Goal: Understand process/instructions: Learn how to perform a task or action

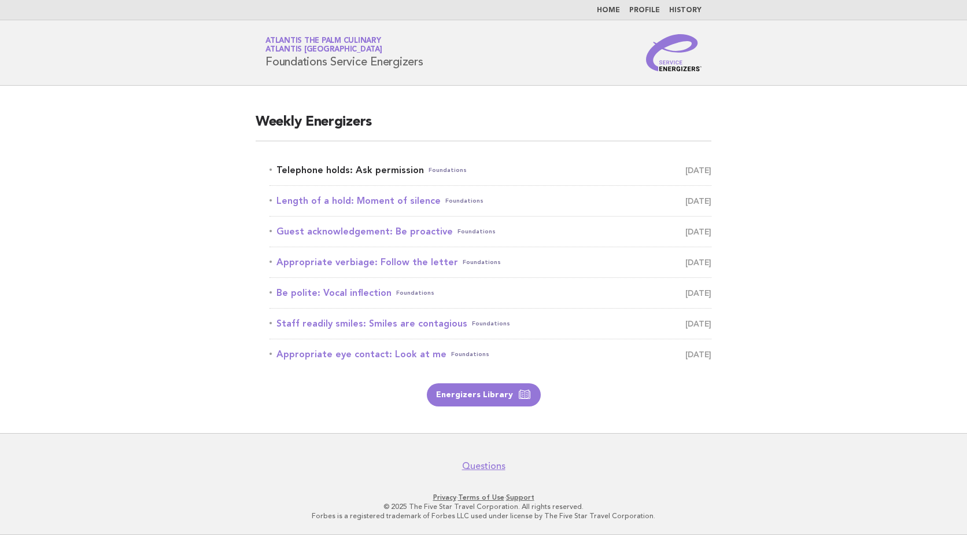
click at [359, 169] on link "Telephone holds: Ask permission Foundations August 20" at bounding box center [491, 170] width 442 height 16
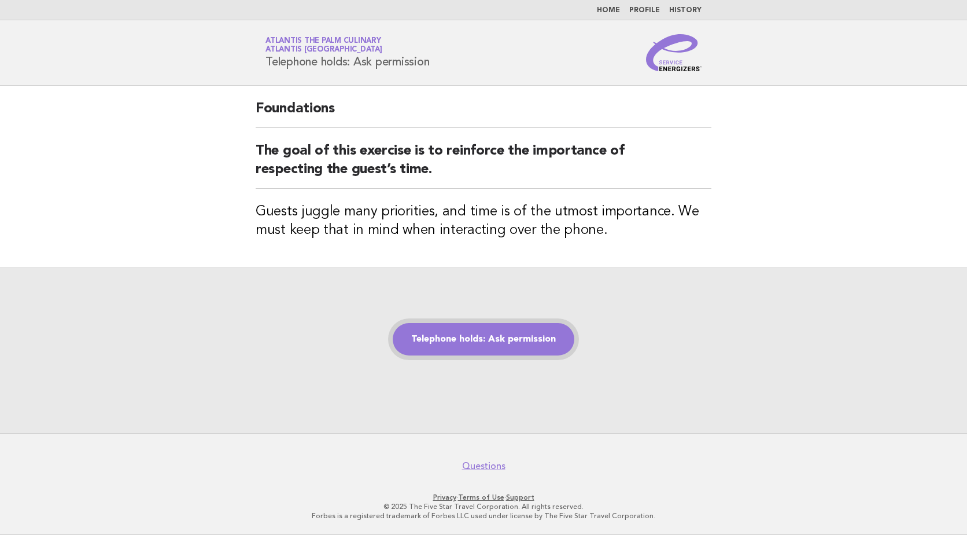
click at [495, 338] on link "Telephone holds: Ask permission" at bounding box center [484, 339] width 182 height 32
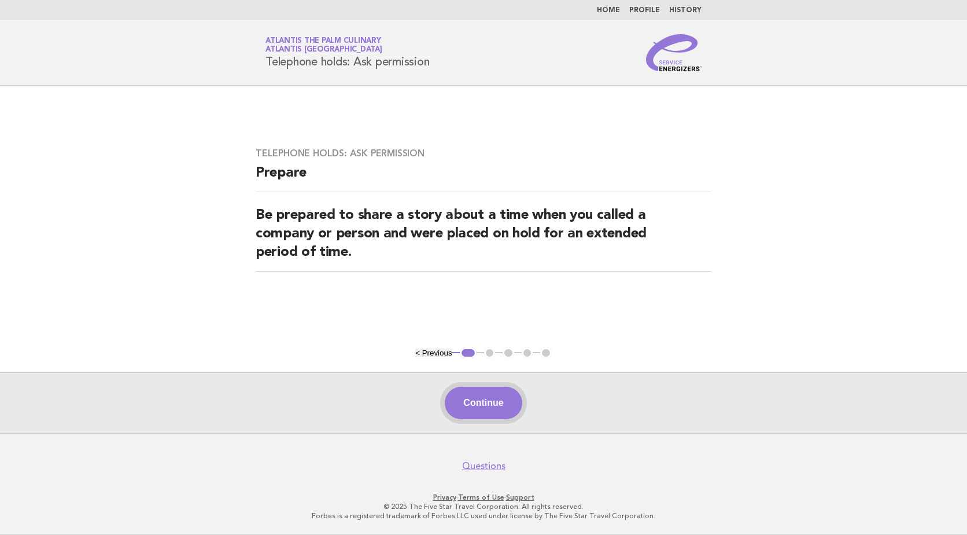
click at [472, 407] on button "Continue" at bounding box center [483, 403] width 77 height 32
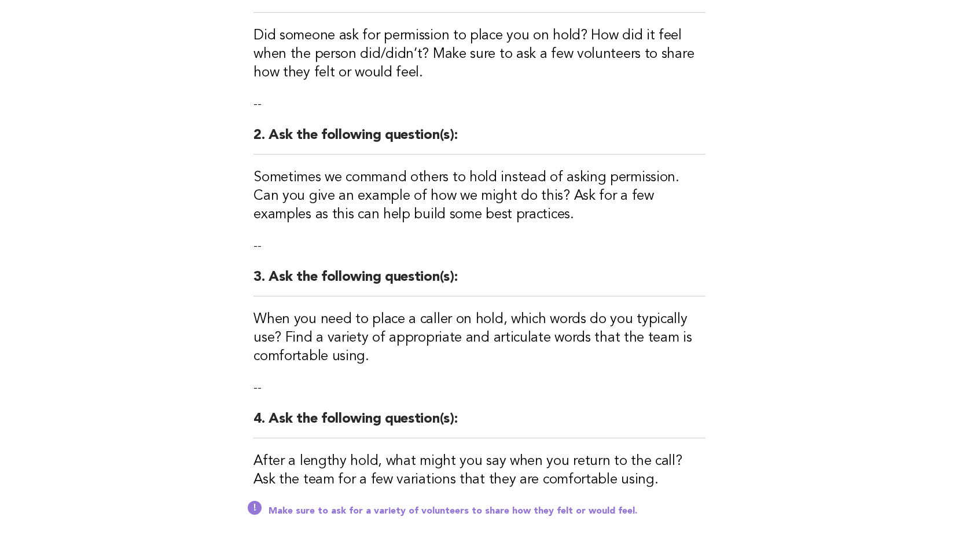
scroll to position [371, 0]
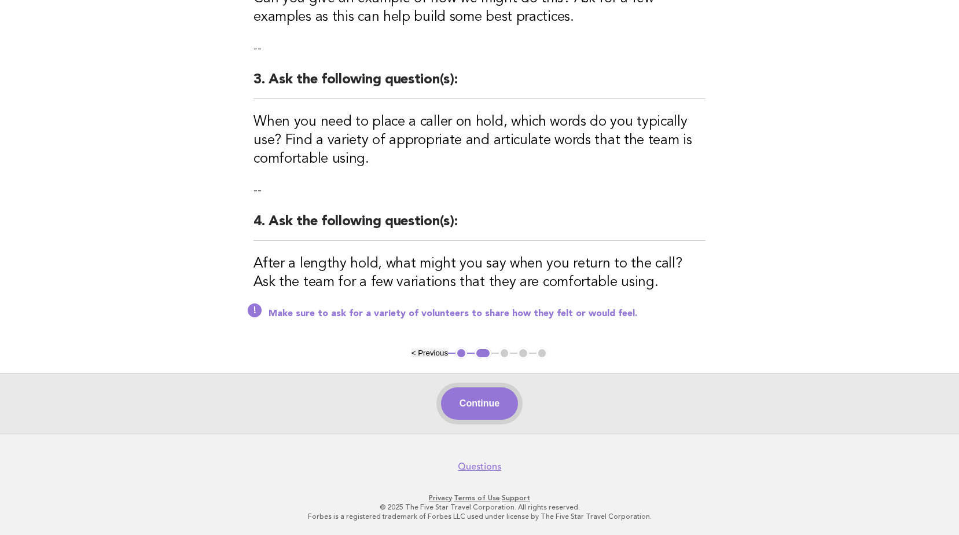
click at [499, 410] on button "Continue" at bounding box center [479, 403] width 77 height 32
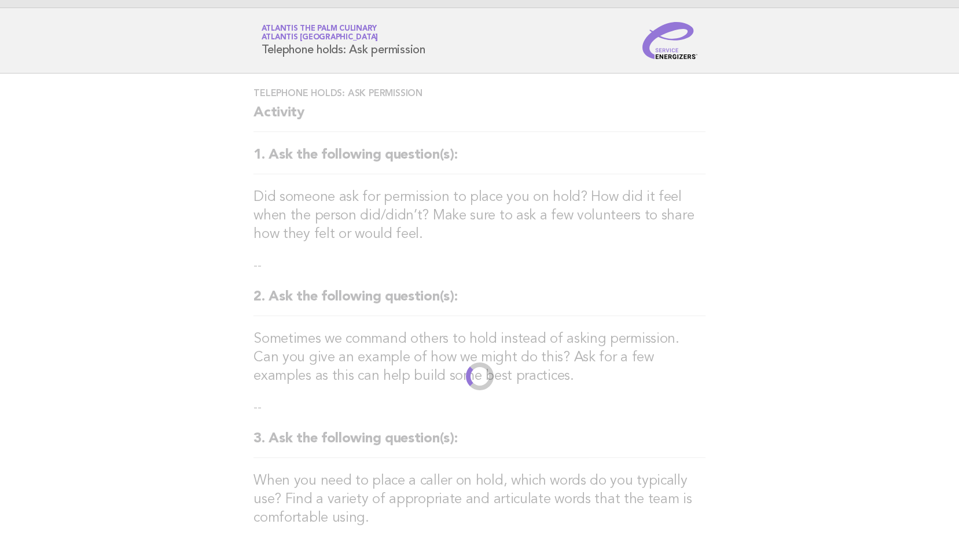
scroll to position [0, 0]
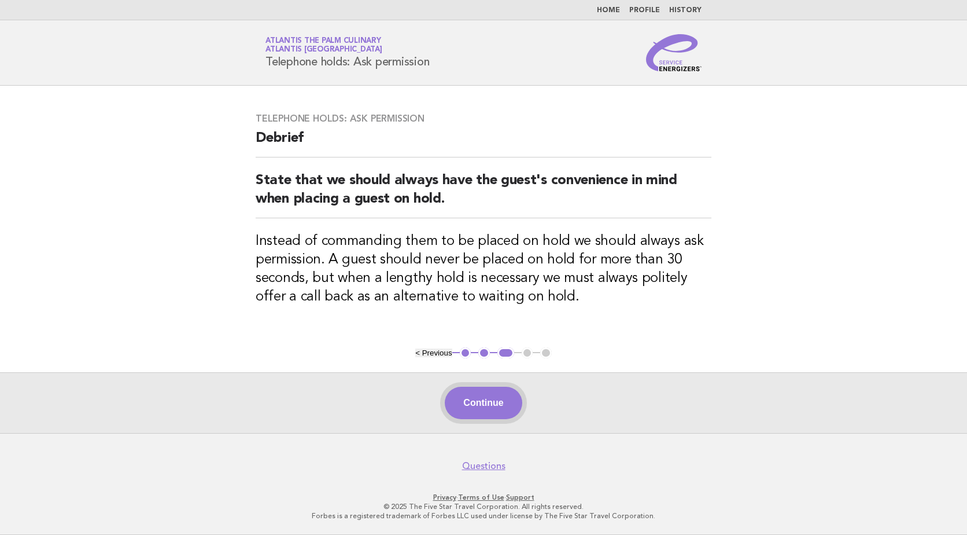
click at [499, 407] on button "Continue" at bounding box center [483, 403] width 77 height 32
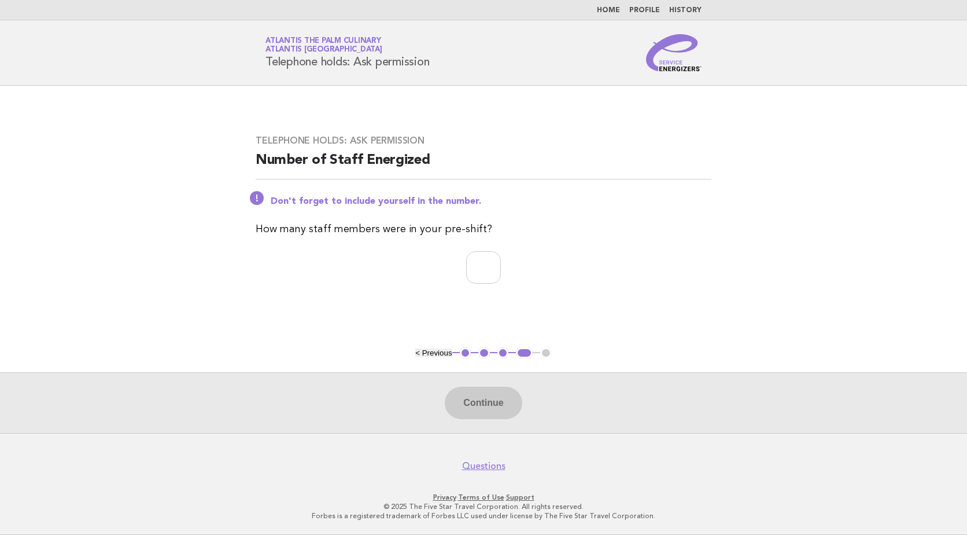
click at [494, 407] on div "Continue" at bounding box center [483, 402] width 967 height 61
click at [486, 278] on input "number" at bounding box center [483, 267] width 35 height 32
type input "**"
click at [501, 408] on button "Continue" at bounding box center [483, 403] width 77 height 32
